Goal: Navigation & Orientation: Find specific page/section

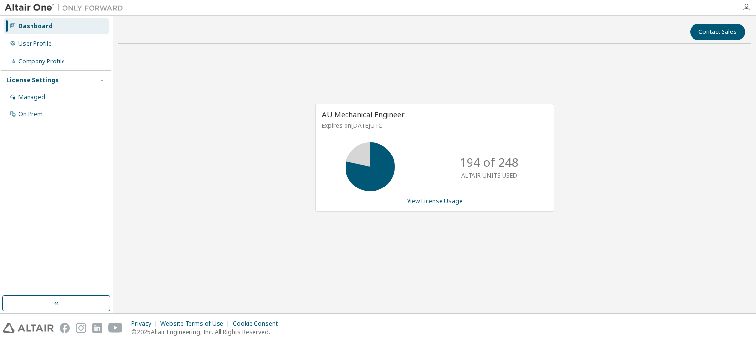
click at [747, 7] on icon "button" at bounding box center [746, 7] width 8 height 8
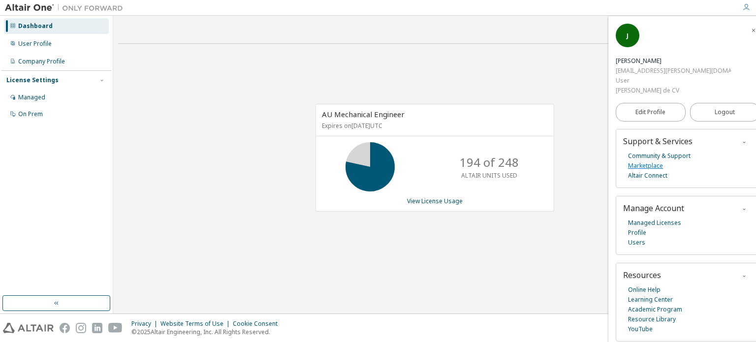
click at [651, 161] on link "Marketplace" at bounding box center [645, 166] width 35 height 10
